Goal: Task Accomplishment & Management: Manage account settings

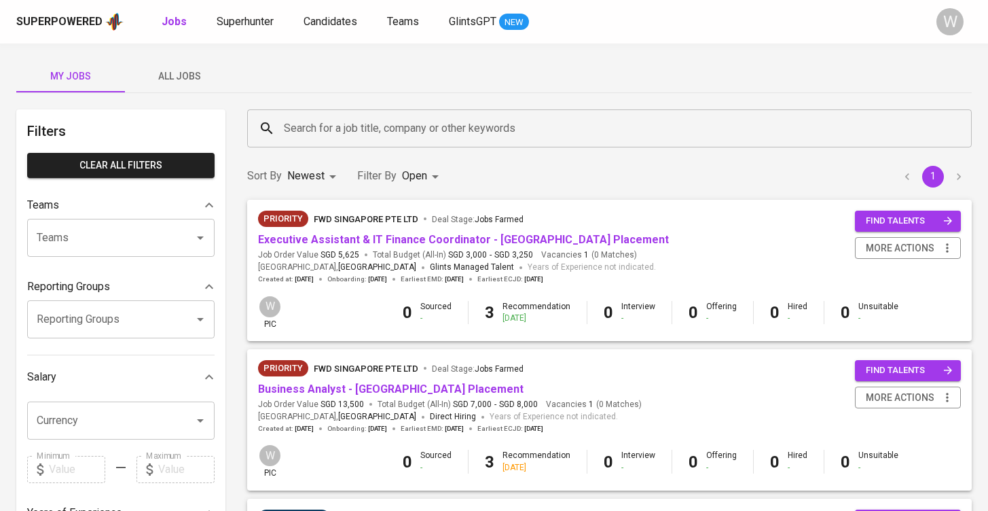
click at [205, 56] on div "My Jobs All Jobs Filters Clear All filters Teams Teams Teams Reporting Groups R…" at bounding box center [494, 517] width 988 height 949
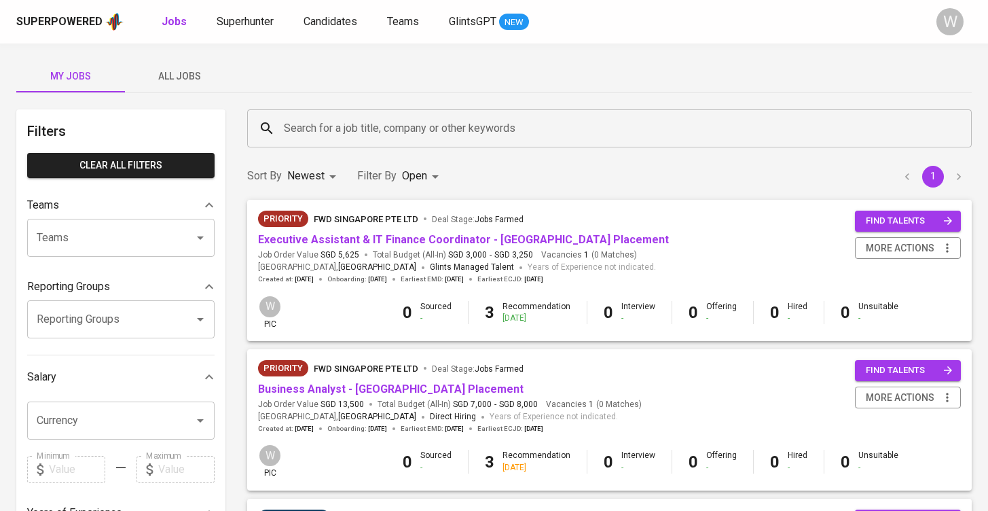
click at [194, 73] on span "All Jobs" at bounding box center [179, 76] width 92 height 17
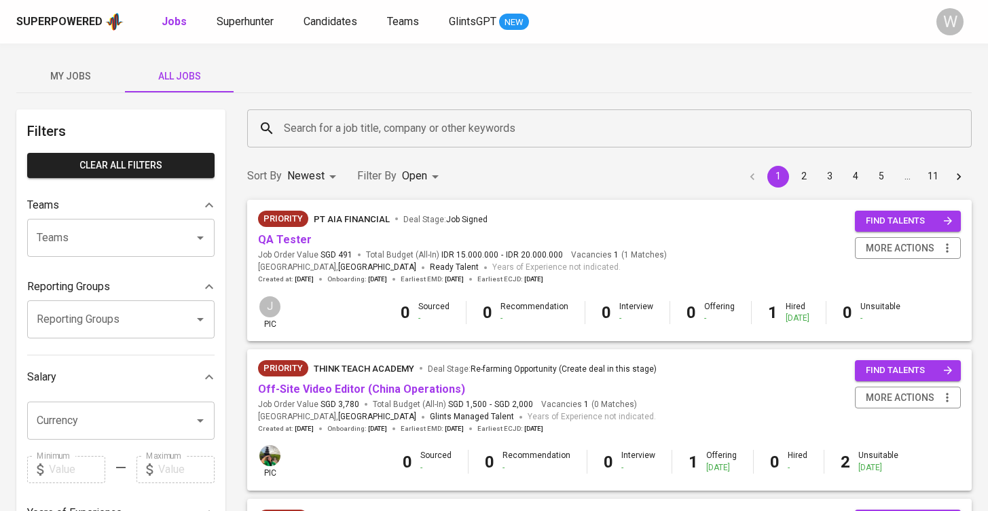
click at [326, 131] on input "Search for a job title, company or other keywords" at bounding box center [612, 128] width 665 height 26
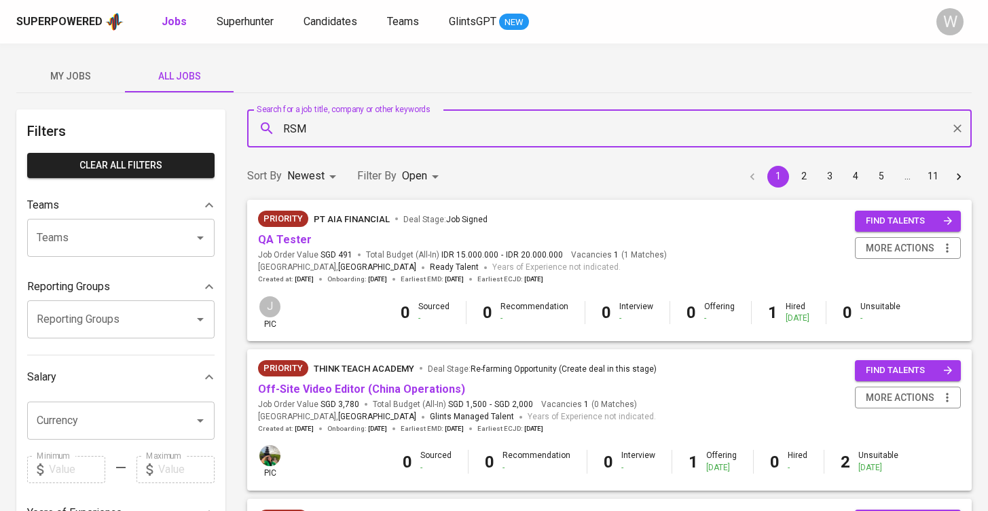
type input "RSM"
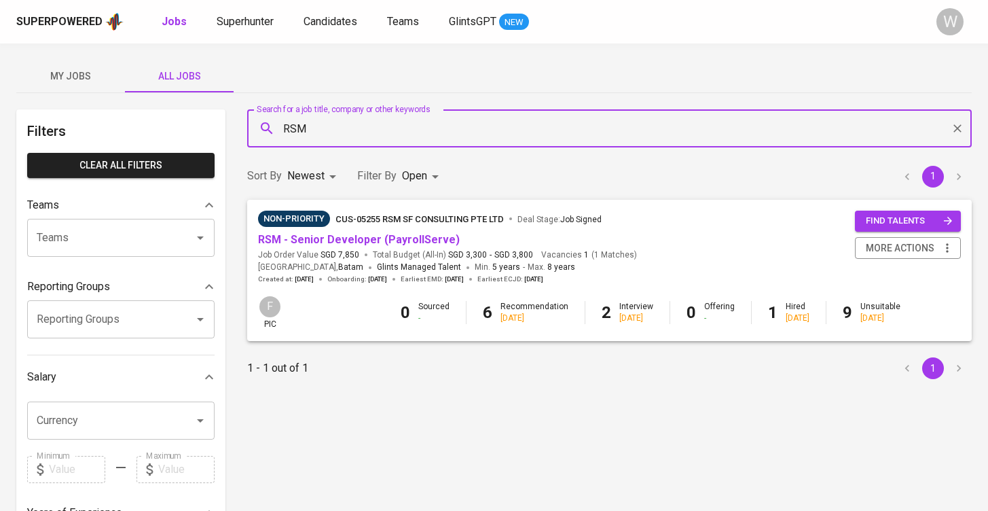
click at [329, 232] on span "RSM - Senior Developer (PayrollServe)" at bounding box center [359, 240] width 202 height 16
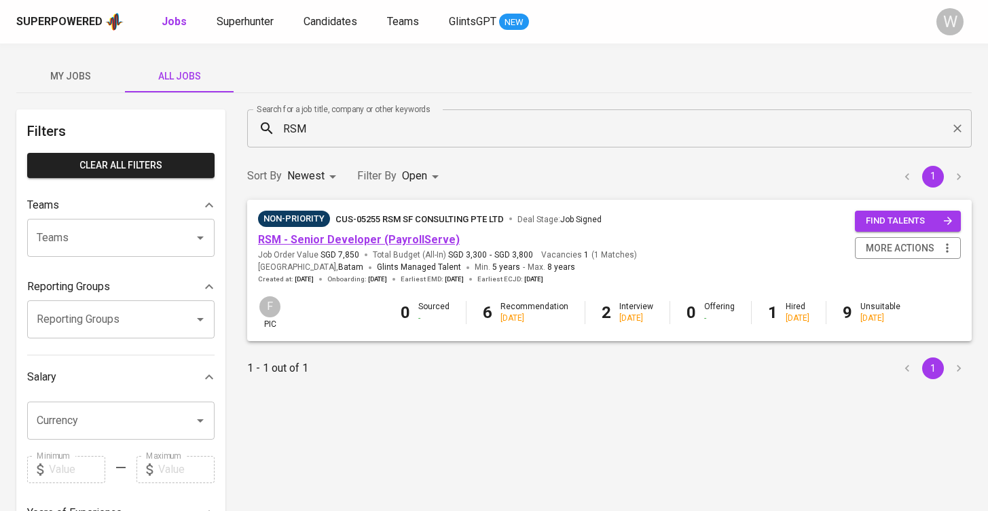
click at [331, 240] on link "RSM - Senior Developer (PayrollServe)" at bounding box center [359, 239] width 202 height 13
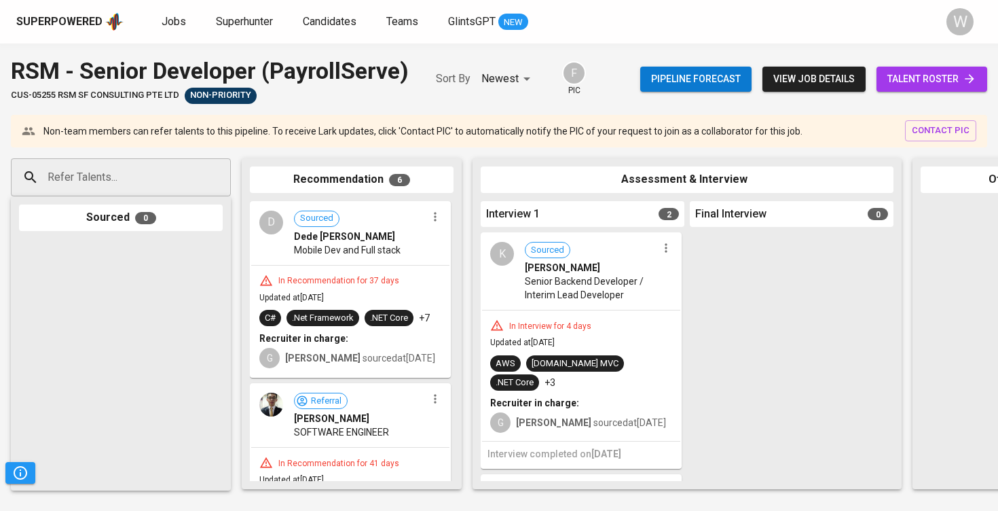
click at [961, 78] on span "talent roster" at bounding box center [931, 79] width 89 height 17
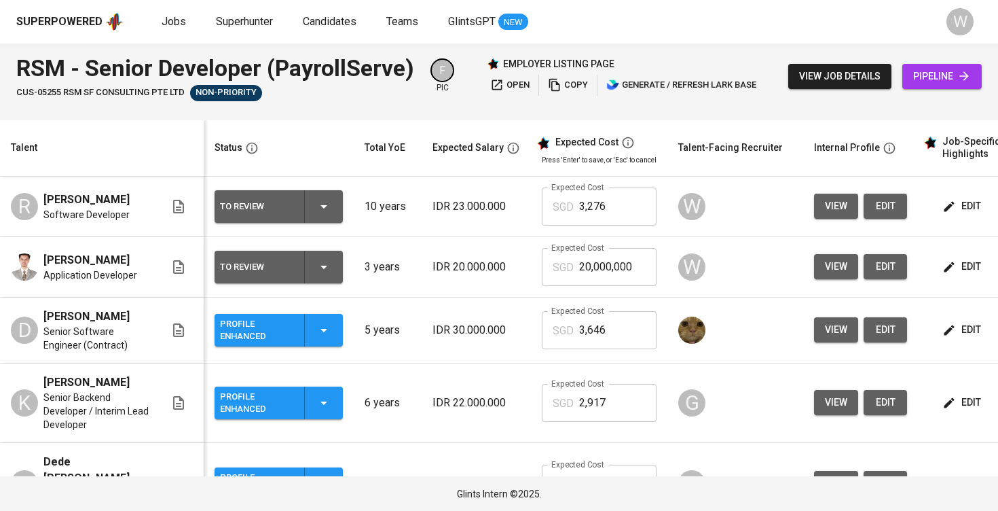
click at [833, 212] on span "view" at bounding box center [836, 206] width 22 height 17
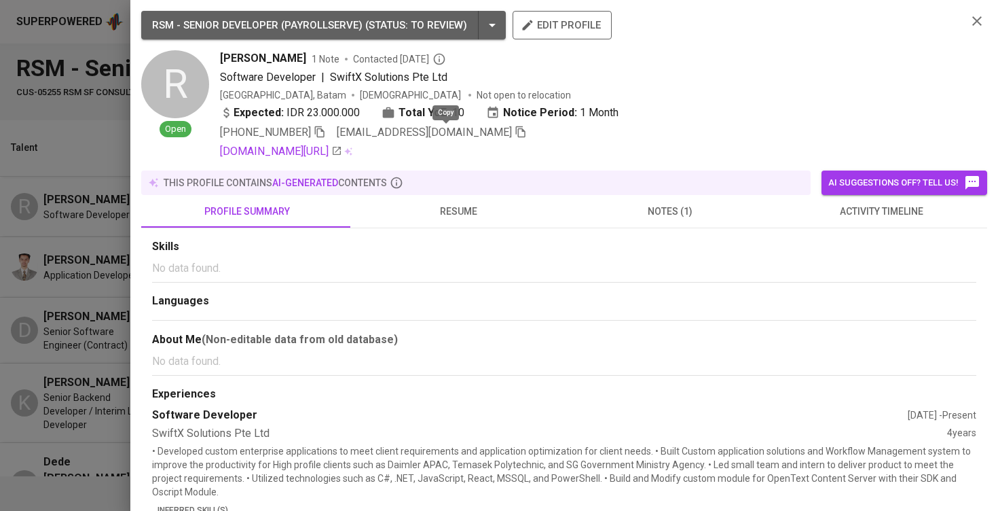
click at [515, 132] on icon "button" at bounding box center [521, 132] width 12 height 12
click at [69, 216] on div at bounding box center [499, 255] width 998 height 511
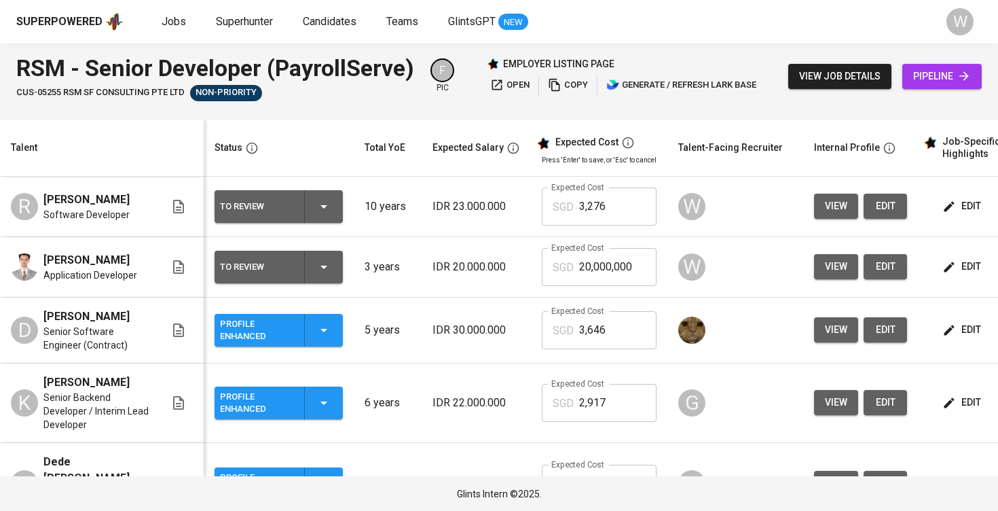
click at [323, 213] on icon "button" at bounding box center [324, 206] width 16 height 16
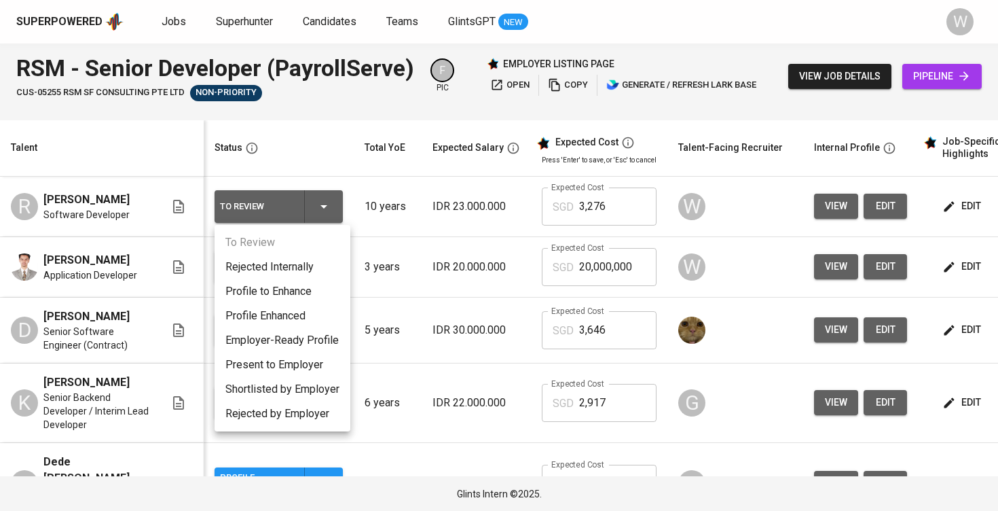
click at [296, 315] on li "Profile Enhanced" at bounding box center [283, 315] width 136 height 24
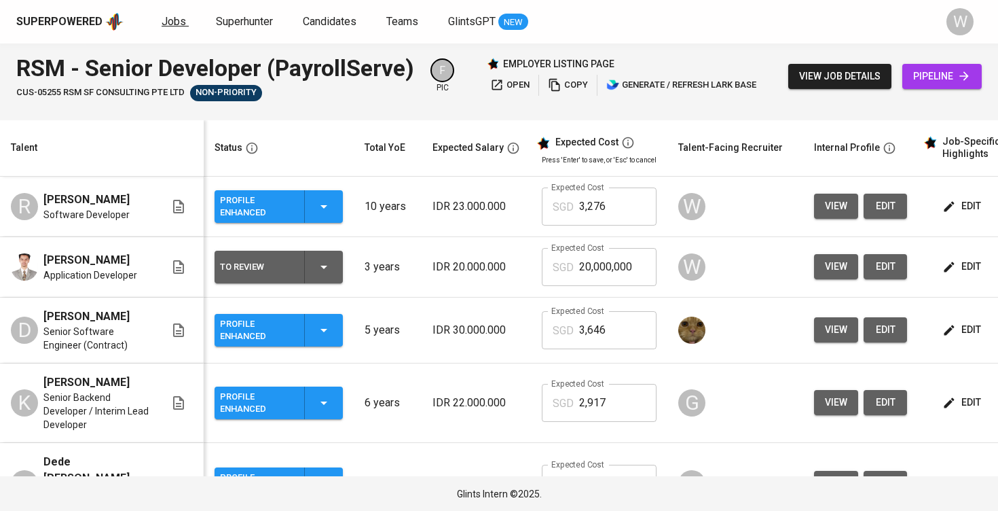
click at [183, 30] on link "Jobs" at bounding box center [175, 22] width 27 height 17
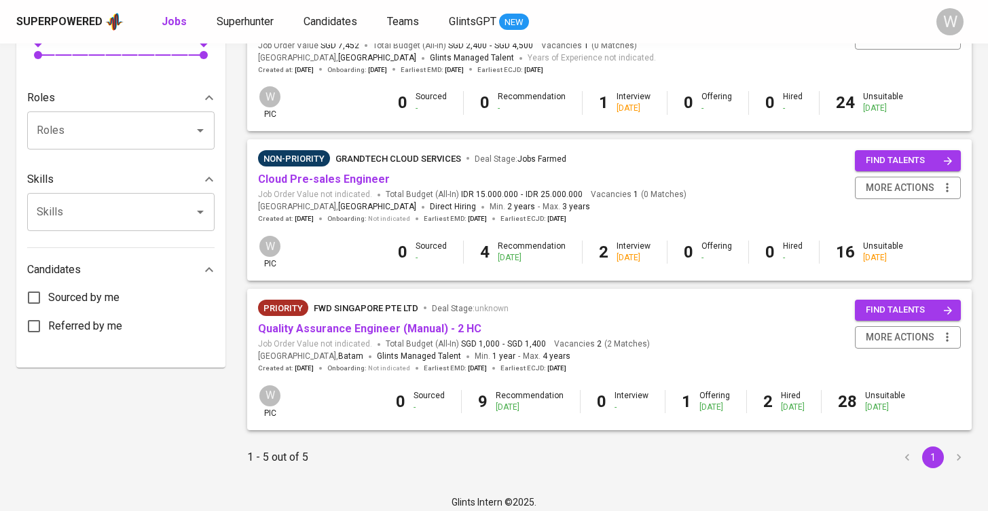
scroll to position [507, 0]
click at [397, 324] on link "Quality Assurance Engineer (Manual) - 2 HC" at bounding box center [369, 329] width 223 height 13
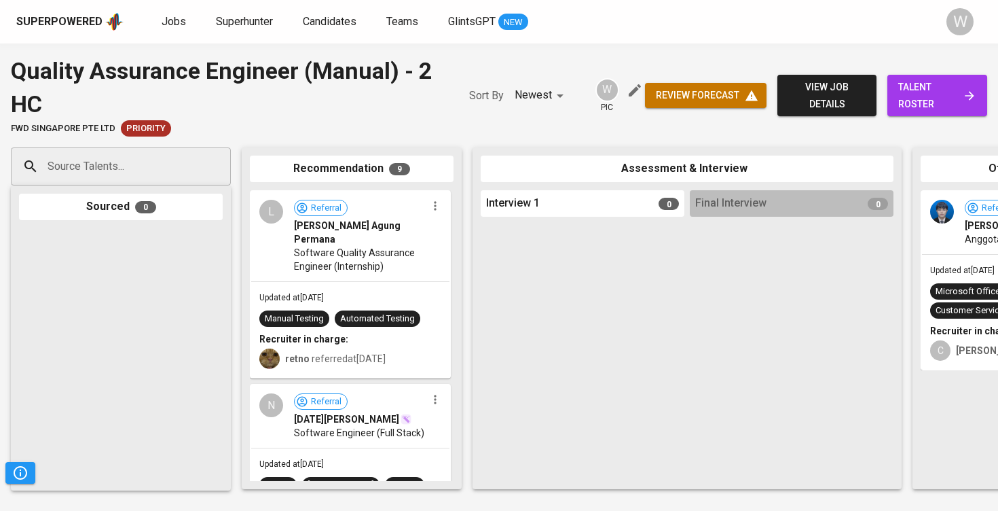
click at [943, 94] on span "talent roster" at bounding box center [937, 95] width 78 height 33
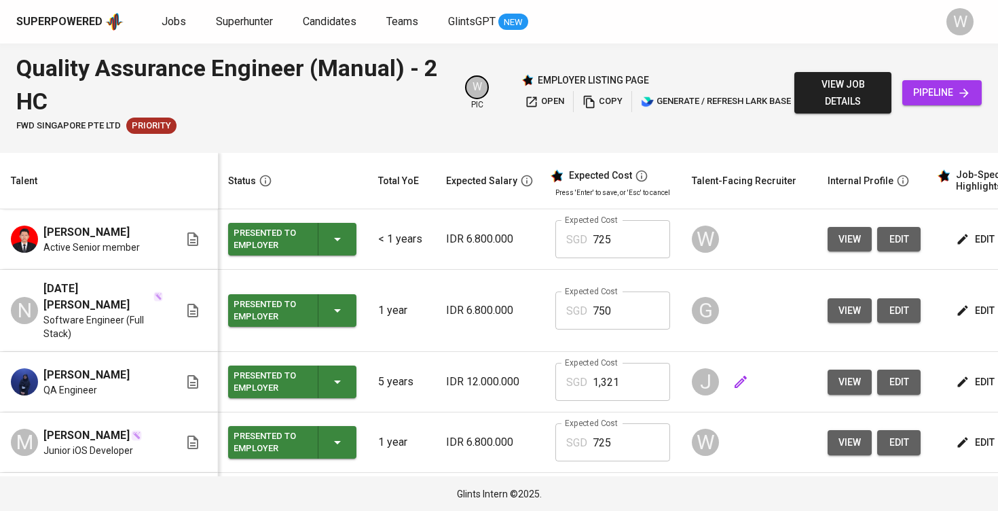
scroll to position [0, 1]
